Goal: Transaction & Acquisition: Download file/media

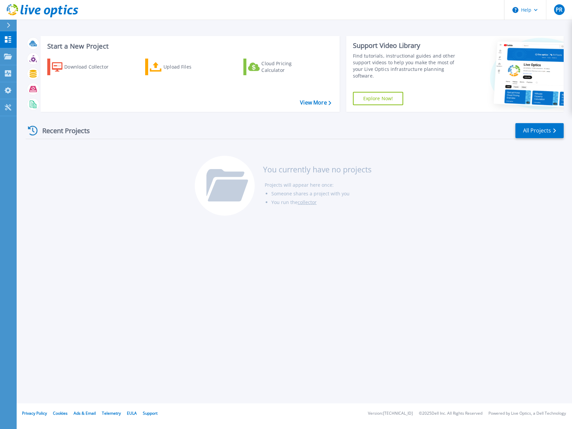
click at [145, 210] on div "Recent Projects All Projects You currently have no projects Projects will appea…" at bounding box center [295, 169] width 538 height 105
click at [559, 12] on span "PR" at bounding box center [558, 9] width 7 height 5
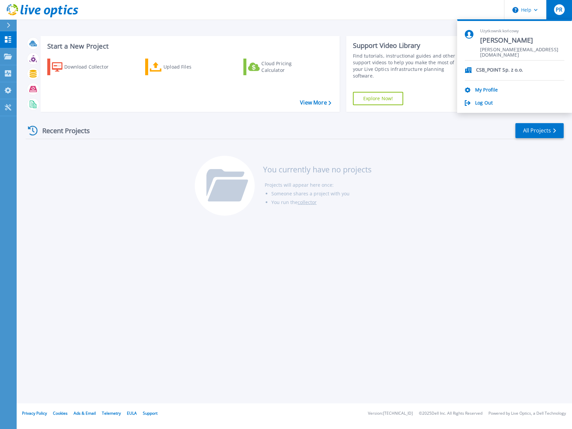
drag, startPoint x: 155, startPoint y: 146, endPoint x: 145, endPoint y: 141, distance: 11.3
click at [155, 146] on div "Recent Projects All Projects You currently have no projects Projects will appea…" at bounding box center [295, 169] width 538 height 105
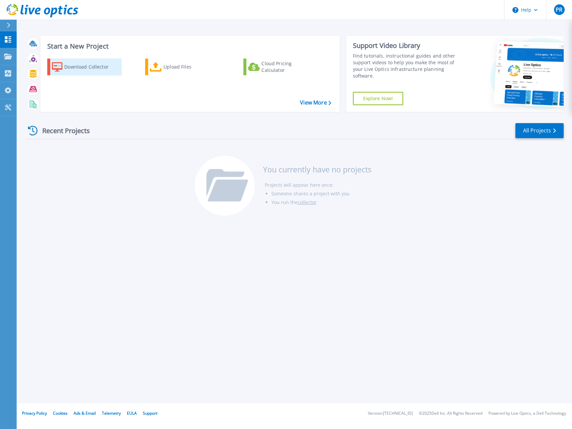
click at [84, 68] on div "Download Collector" at bounding box center [90, 66] width 53 height 13
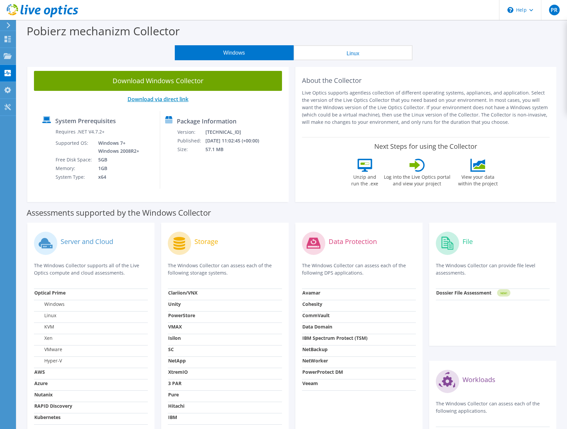
click at [167, 98] on link "Download via direct link" at bounding box center [157, 98] width 61 height 7
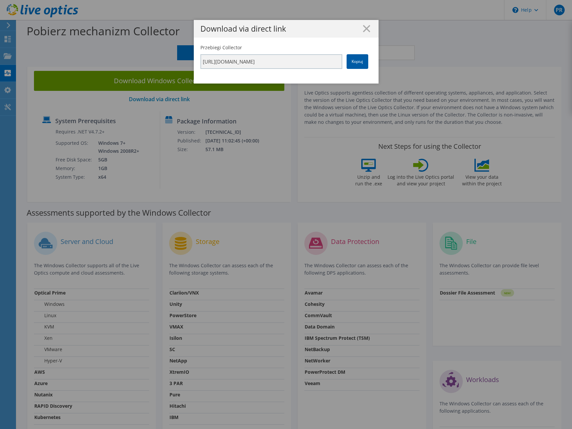
click at [348, 62] on link "Kopiuj" at bounding box center [357, 61] width 22 height 15
click at [365, 29] on line at bounding box center [366, 28] width 7 height 7
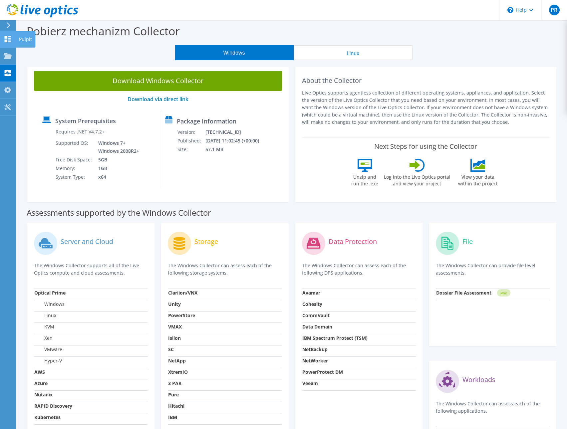
click at [7, 39] on icon at bounding box center [8, 39] width 8 height 6
